Goal: Navigation & Orientation: Find specific page/section

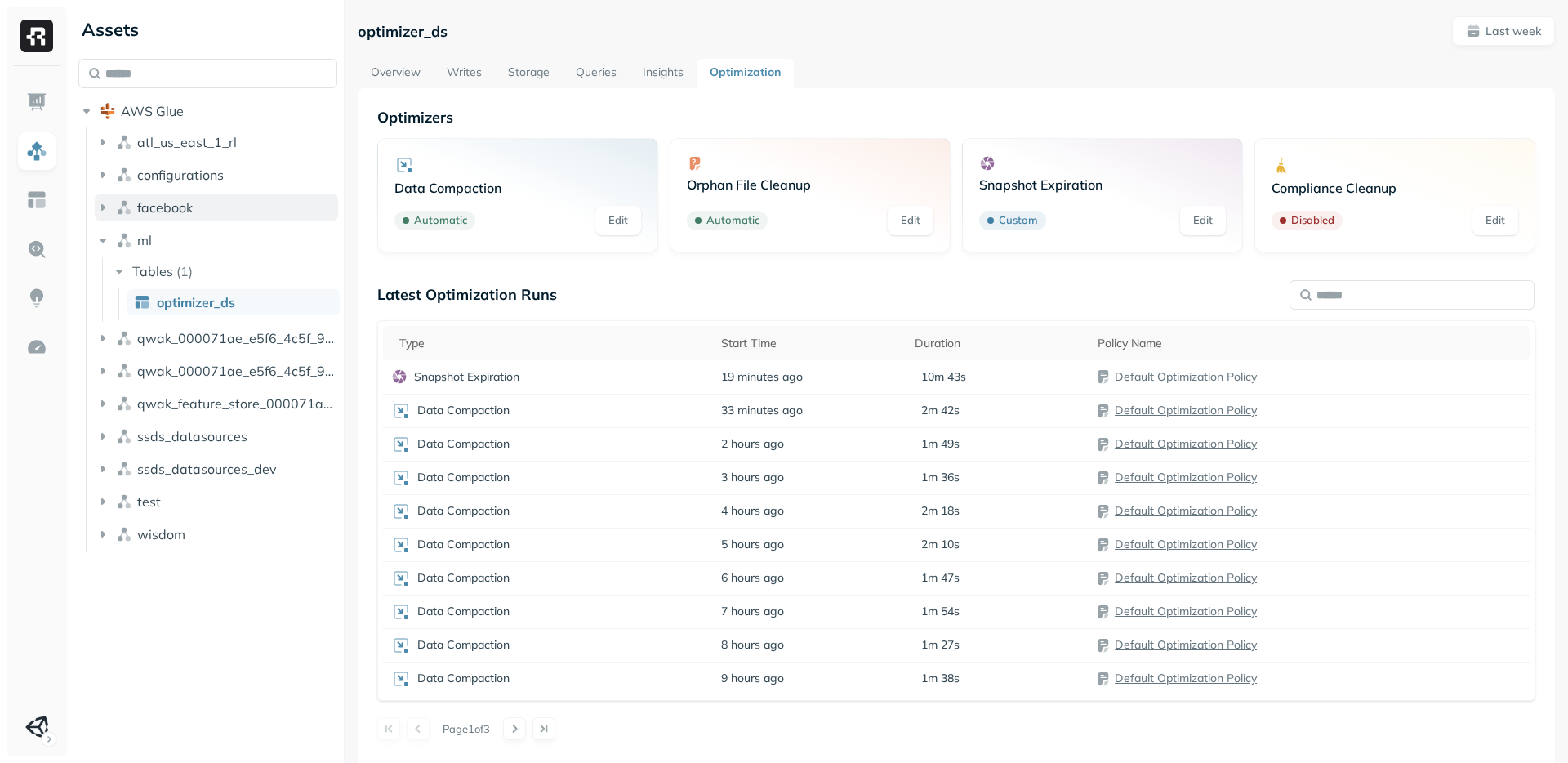
click at [112, 208] on button "facebook" at bounding box center [216, 208] width 244 height 26
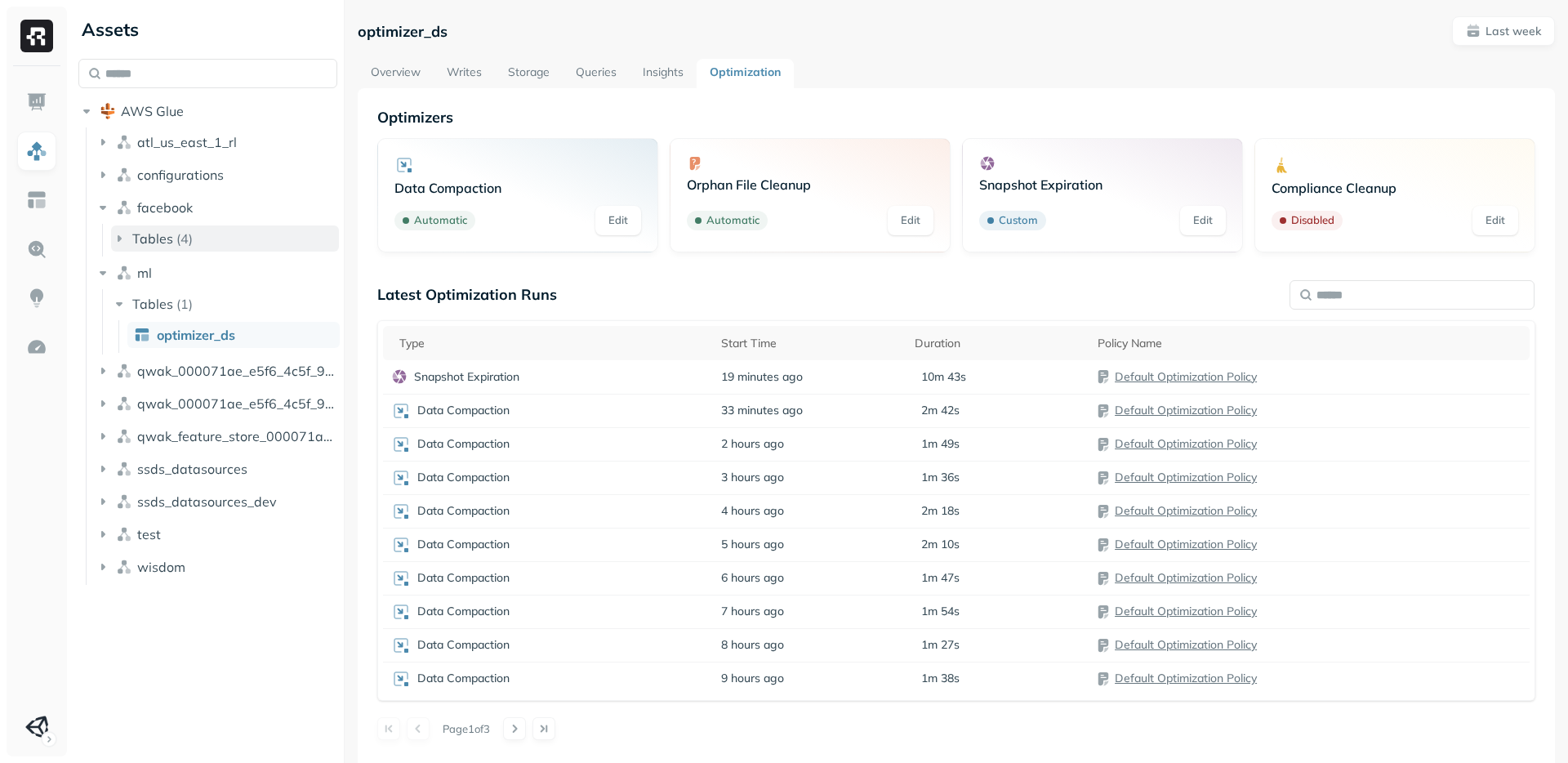
click at [146, 239] on span "Tables" at bounding box center [152, 238] width 40 height 16
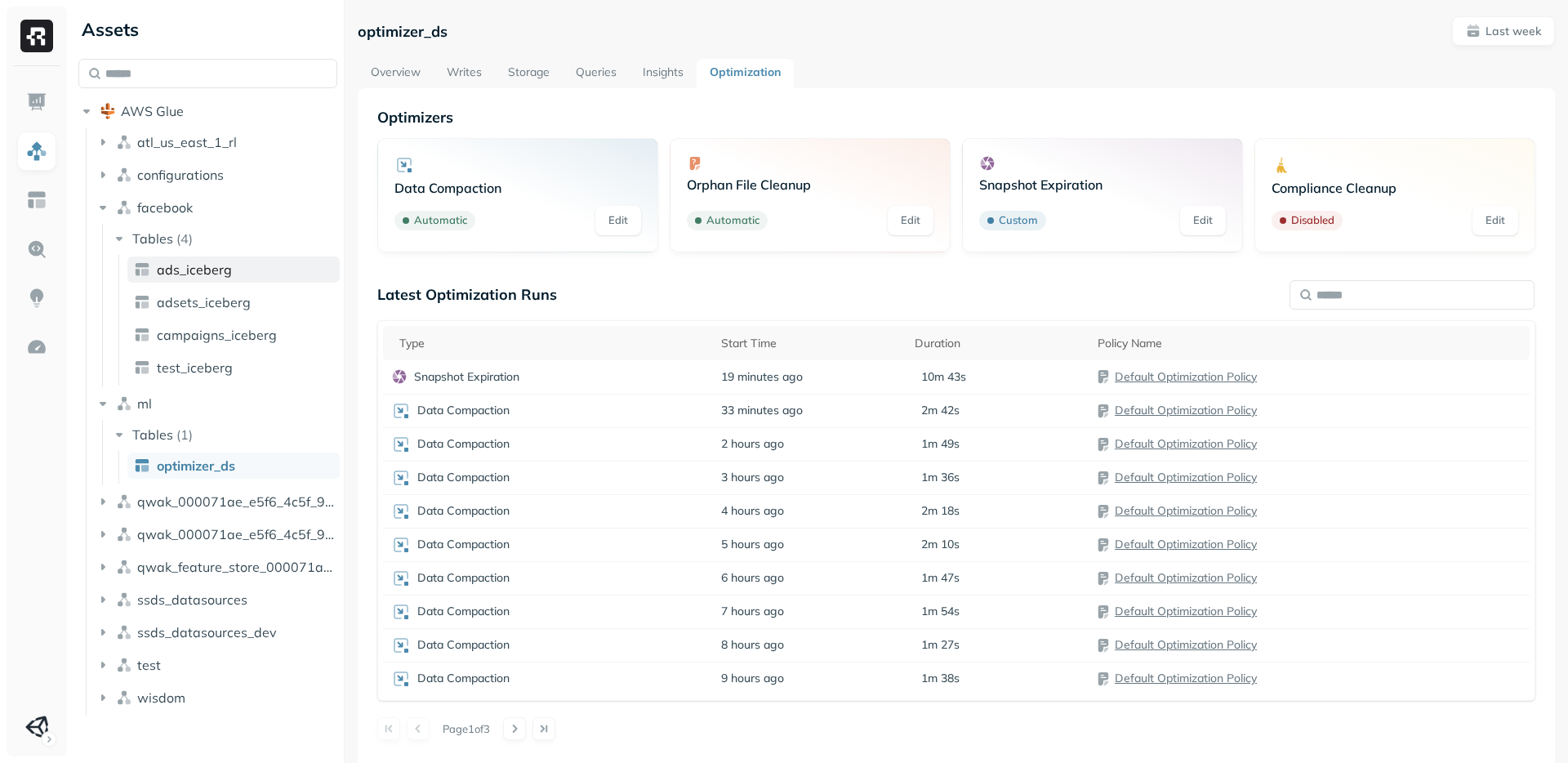
click at [194, 267] on span "ads_iceberg" at bounding box center [194, 269] width 75 height 16
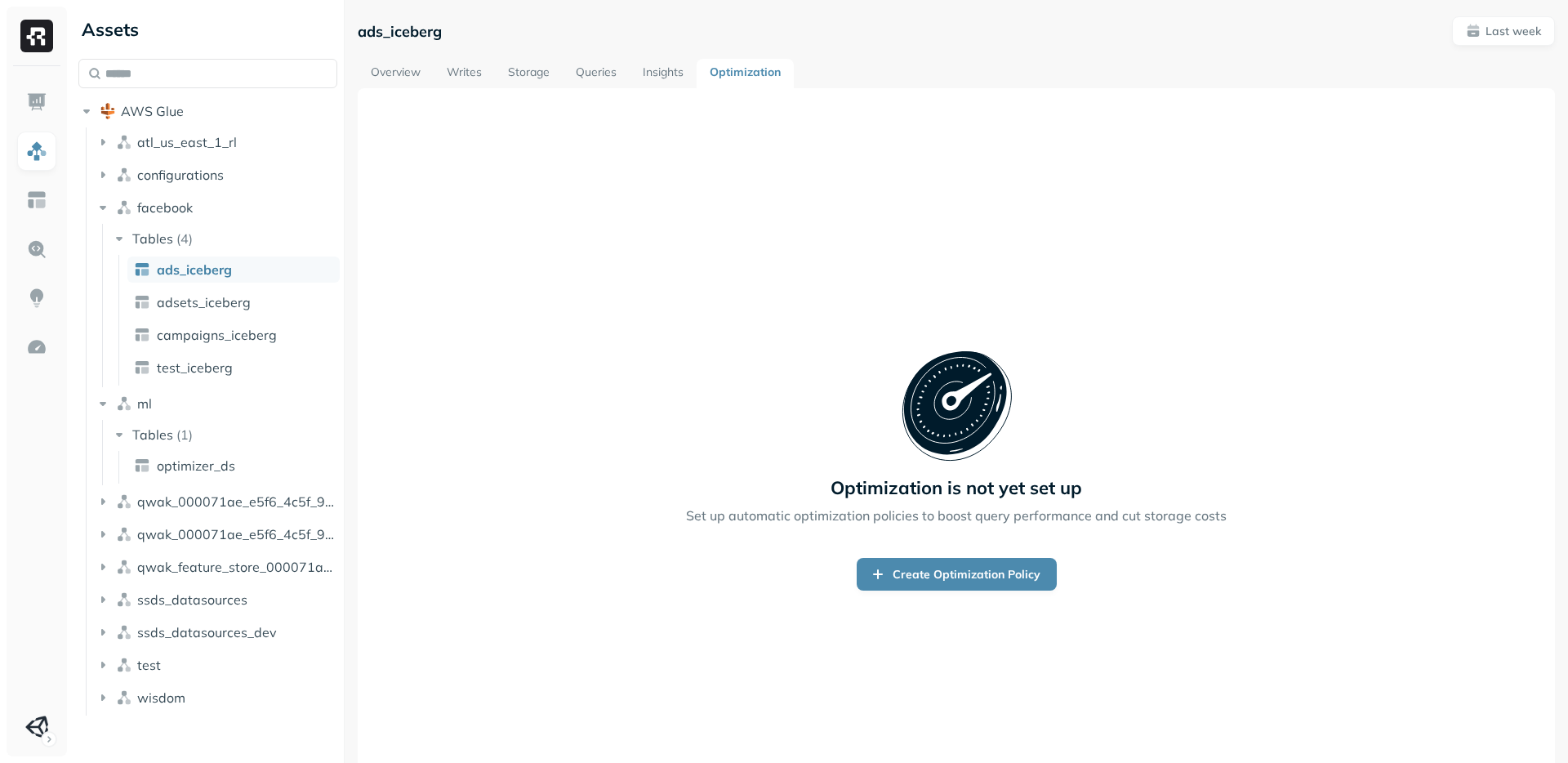
click at [418, 71] on link "Overview" at bounding box center [395, 73] width 76 height 29
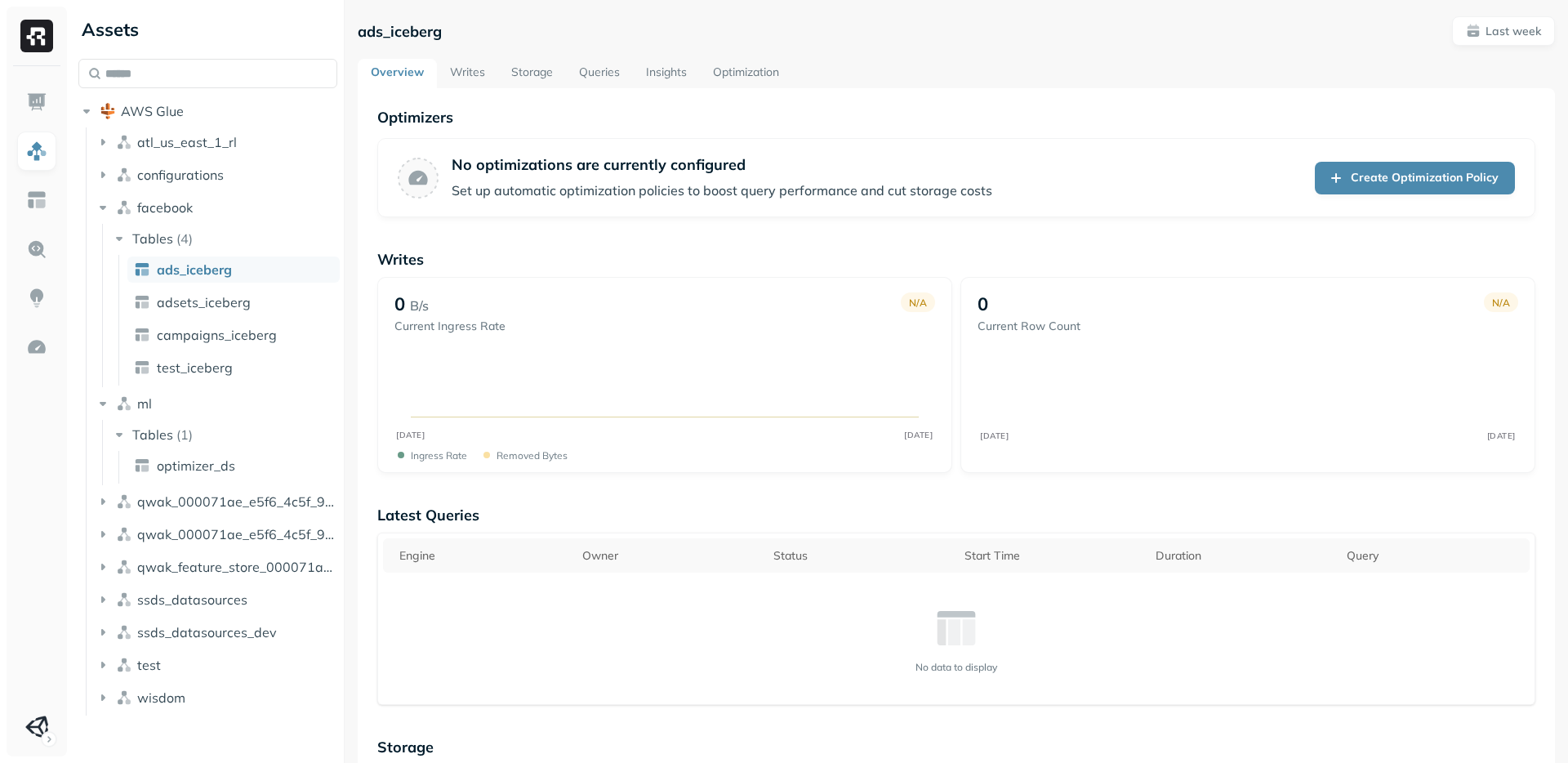
click at [476, 73] on link "Writes" at bounding box center [467, 73] width 61 height 29
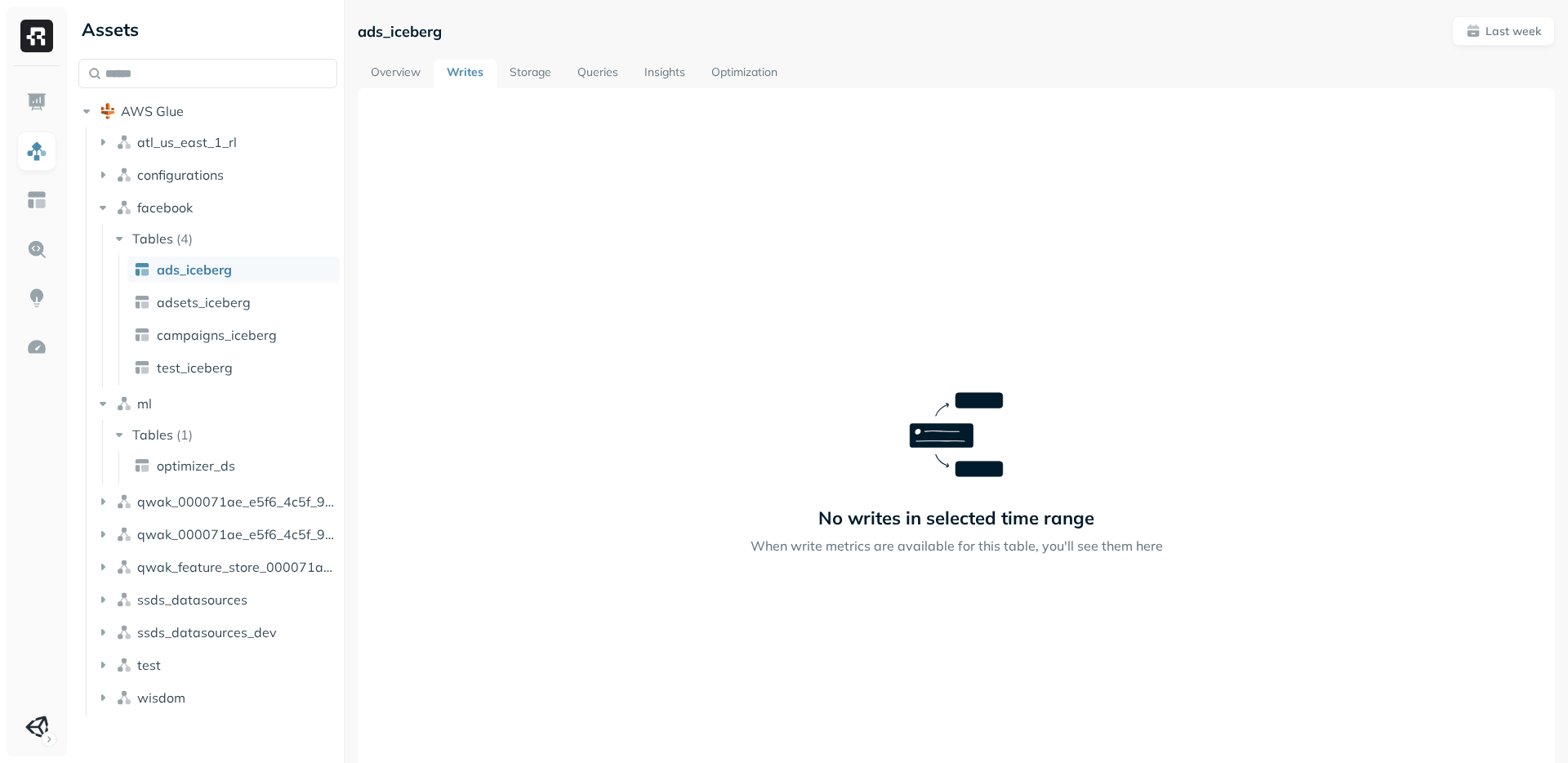
click at [567, 74] on link "Queries" at bounding box center [598, 73] width 67 height 29
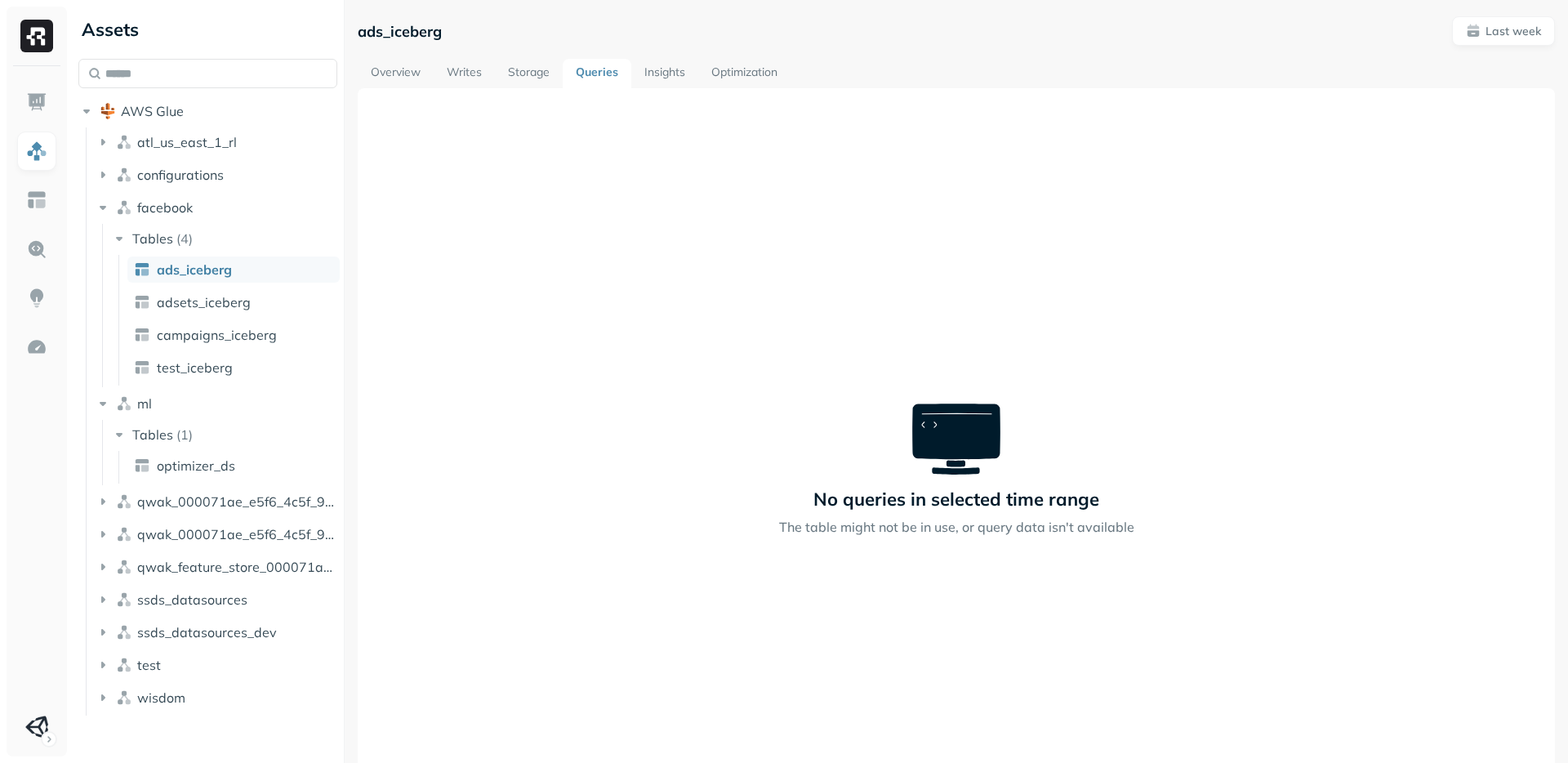
click at [581, 72] on link "Queries" at bounding box center [597, 73] width 69 height 29
